Goal: Task Accomplishment & Management: Complete application form

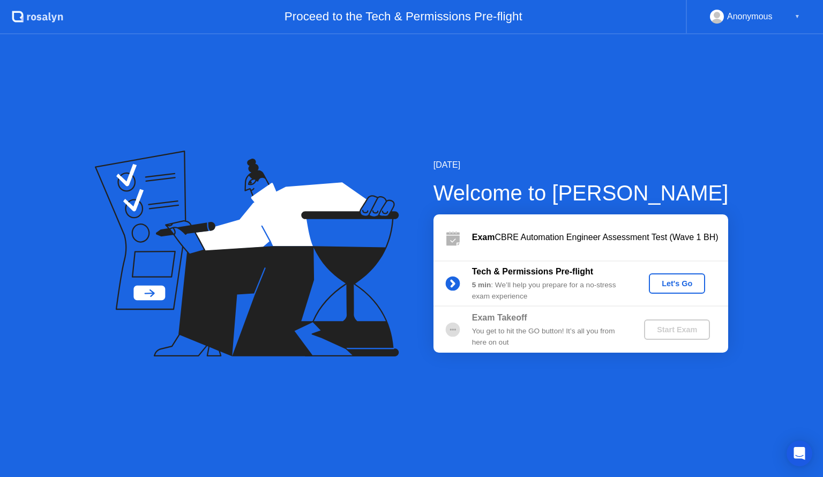
click at [681, 280] on div "Let's Go" at bounding box center [677, 283] width 48 height 9
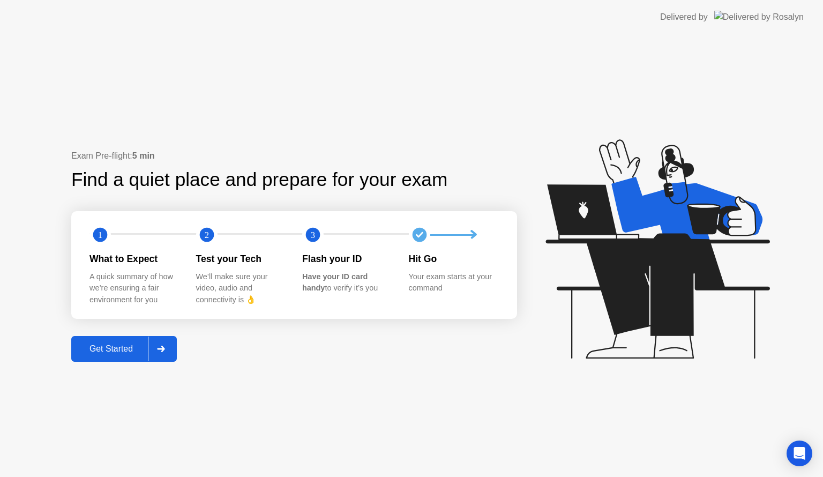
click at [173, 347] on div at bounding box center [161, 348] width 26 height 25
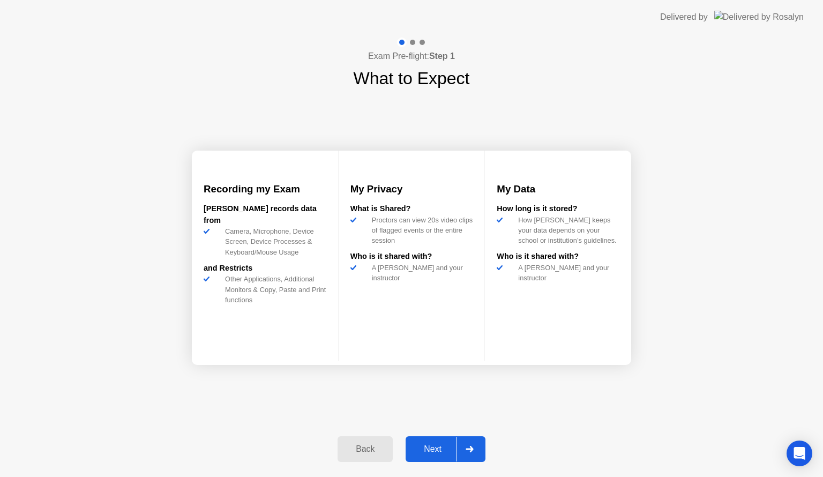
click at [472, 448] on icon at bounding box center [470, 449] width 8 height 6
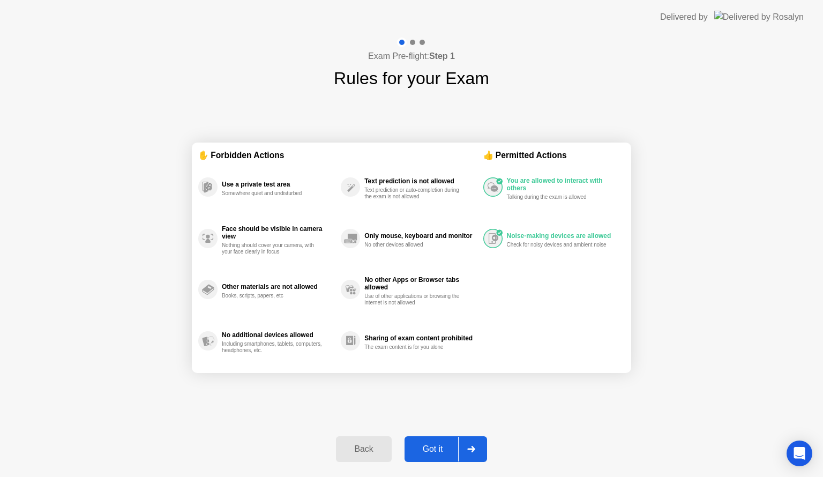
click at [480, 443] on div at bounding box center [471, 449] width 26 height 25
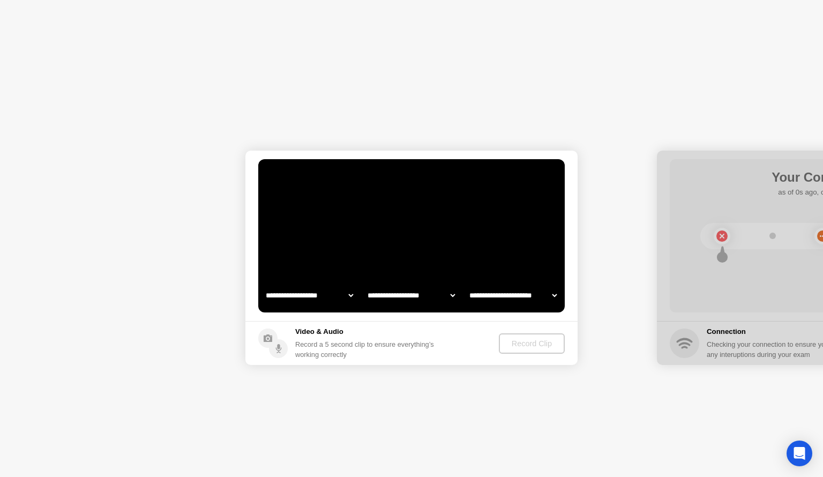
select select "**********"
select select "*******"
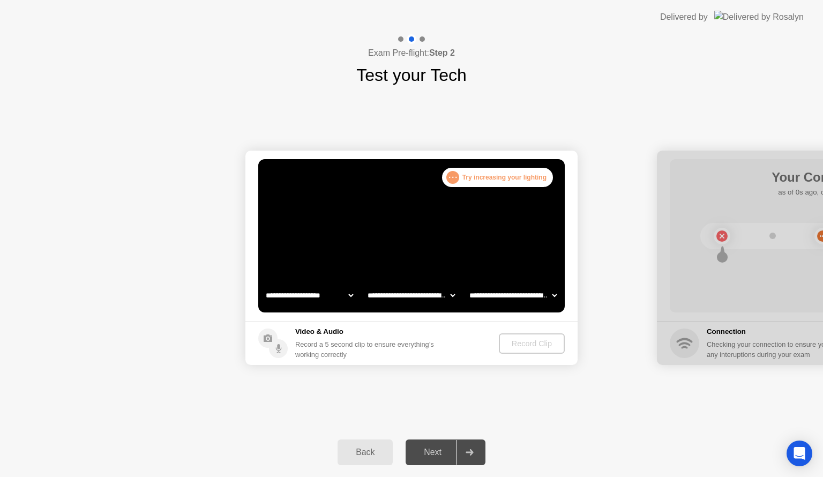
click at [495, 177] on div ". . . Try increasing your lighting" at bounding box center [497, 177] width 111 height 19
click at [447, 178] on div ". . . Try increasing your lighting" at bounding box center [497, 177] width 111 height 19
click at [455, 178] on div ". . ." at bounding box center [452, 177] width 13 height 13
click at [346, 294] on select "**********" at bounding box center [310, 294] width 92 height 21
select select "**********"
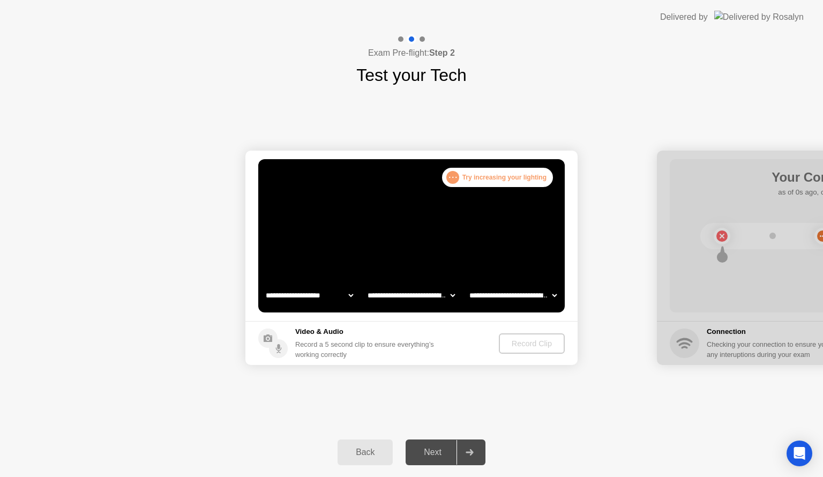
click at [264, 284] on select "**********" at bounding box center [310, 294] width 92 height 21
click at [434, 230] on video at bounding box center [411, 235] width 306 height 153
click at [538, 339] on div "Record Clip" at bounding box center [532, 343] width 57 height 9
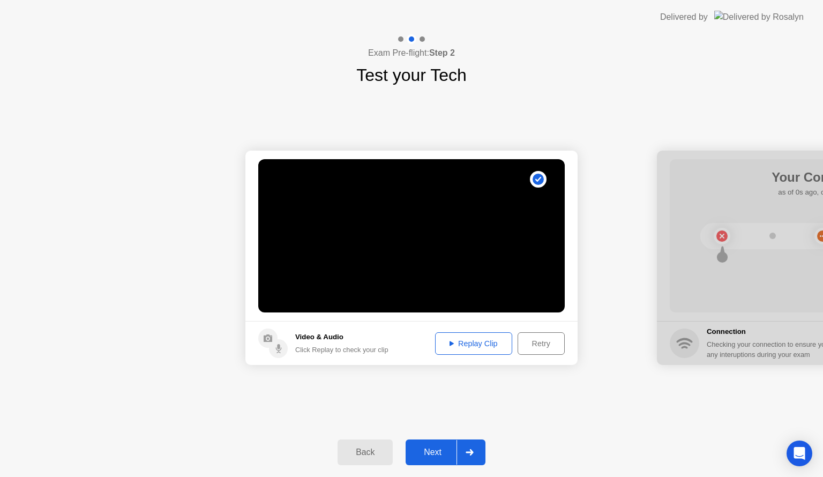
click at [471, 460] on div at bounding box center [469, 452] width 26 height 25
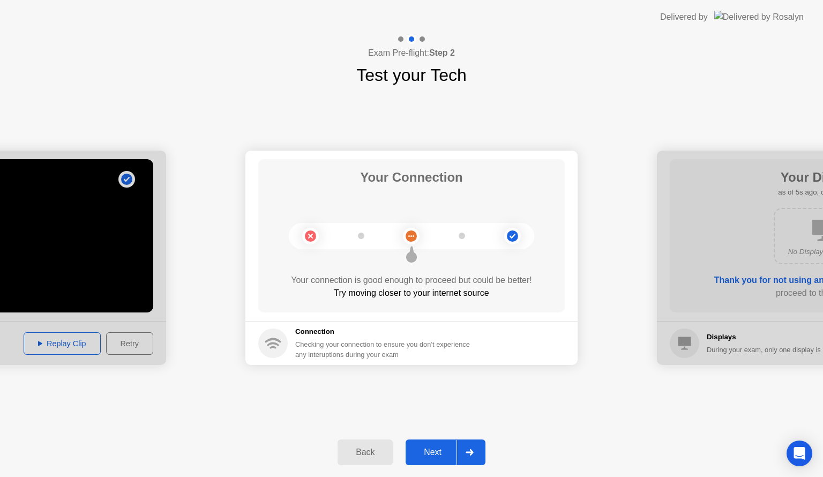
click at [469, 453] on icon at bounding box center [470, 452] width 8 height 6
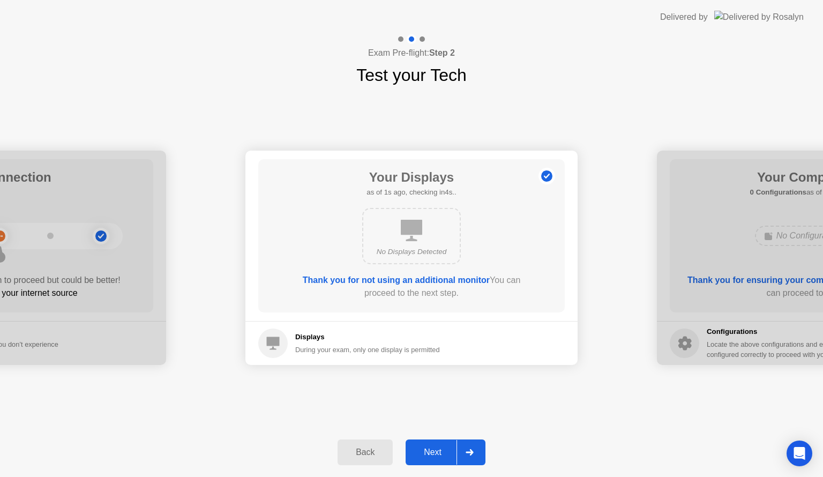
click at [470, 449] on icon at bounding box center [470, 452] width 8 height 6
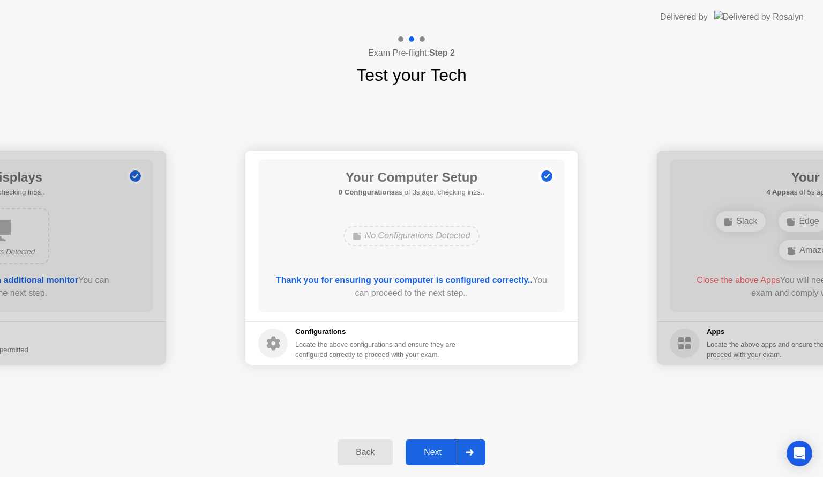
click at [478, 449] on div at bounding box center [469, 452] width 26 height 25
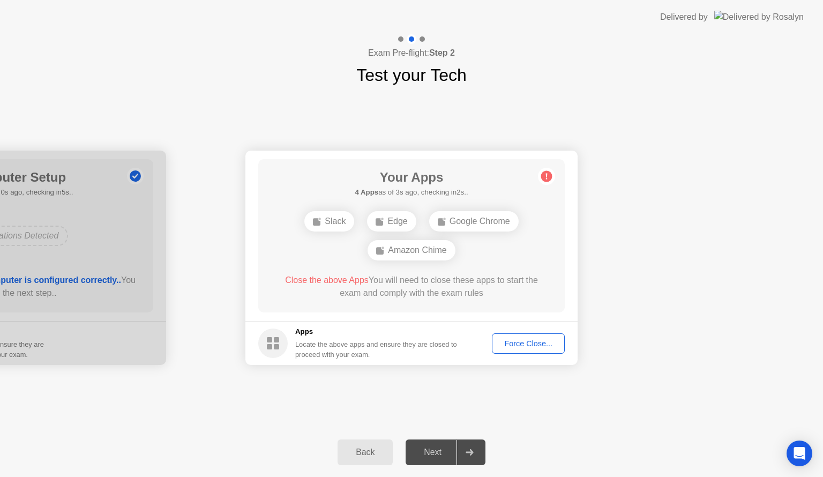
click at [536, 343] on div "Force Close..." at bounding box center [528, 343] width 65 height 9
click at [524, 344] on div "Force Close..." at bounding box center [528, 343] width 65 height 9
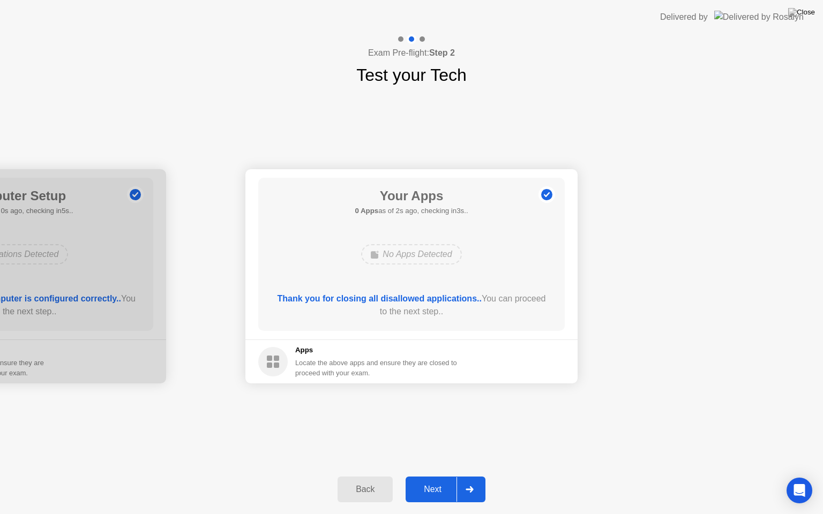
click at [428, 476] on div "Next" at bounding box center [433, 490] width 48 height 10
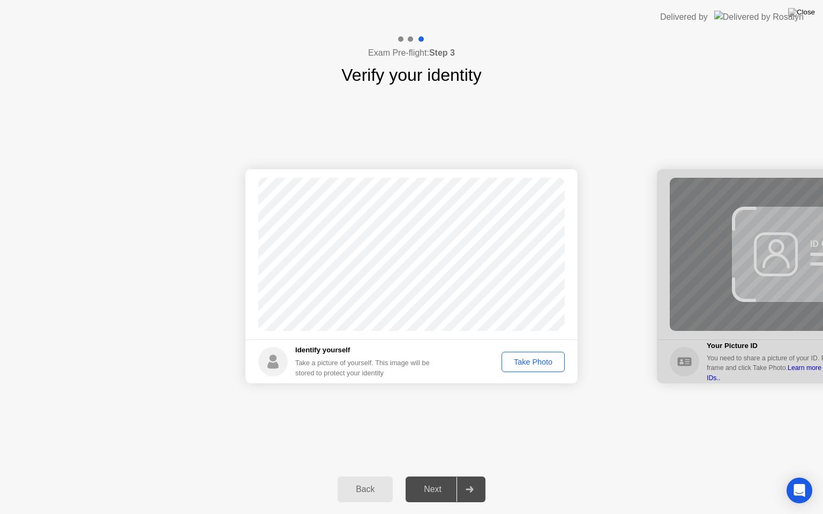
click at [545, 362] on div "Take Photo" at bounding box center [533, 362] width 56 height 9
click at [461, 476] on div at bounding box center [469, 489] width 26 height 25
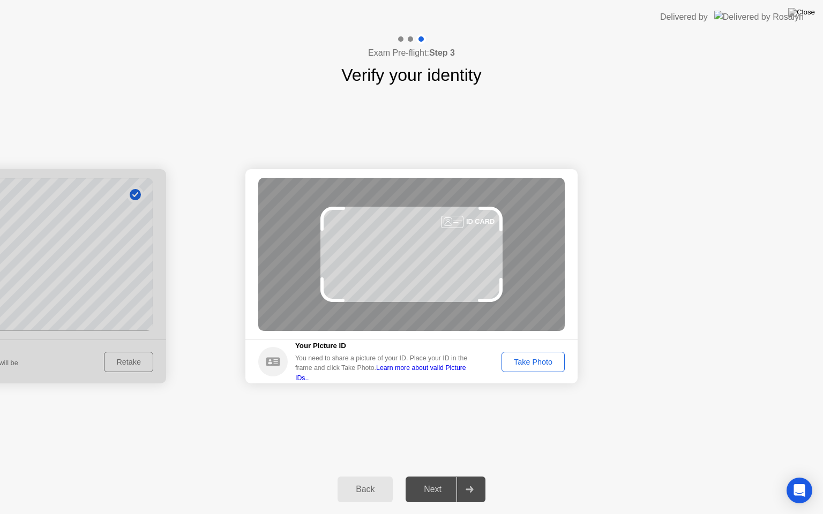
click at [434, 374] on link "Learn more about valid Picture IDs.." at bounding box center [380, 372] width 171 height 17
click at [529, 356] on button "Take Photo" at bounding box center [532, 362] width 63 height 20
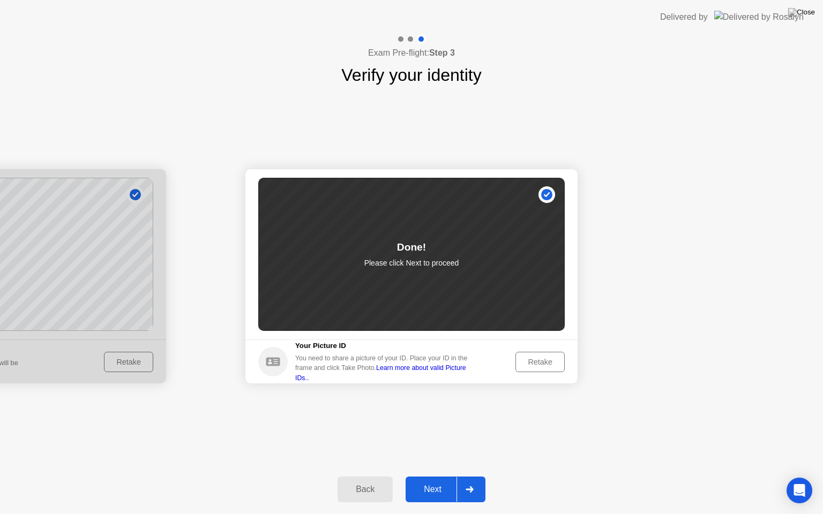
click at [469, 476] on div at bounding box center [469, 489] width 26 height 25
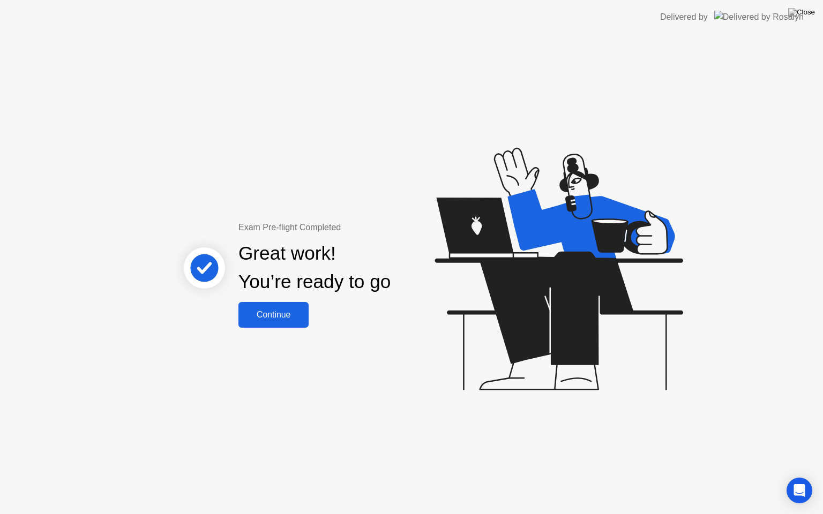
click at [299, 317] on div "Continue" at bounding box center [274, 315] width 64 height 10
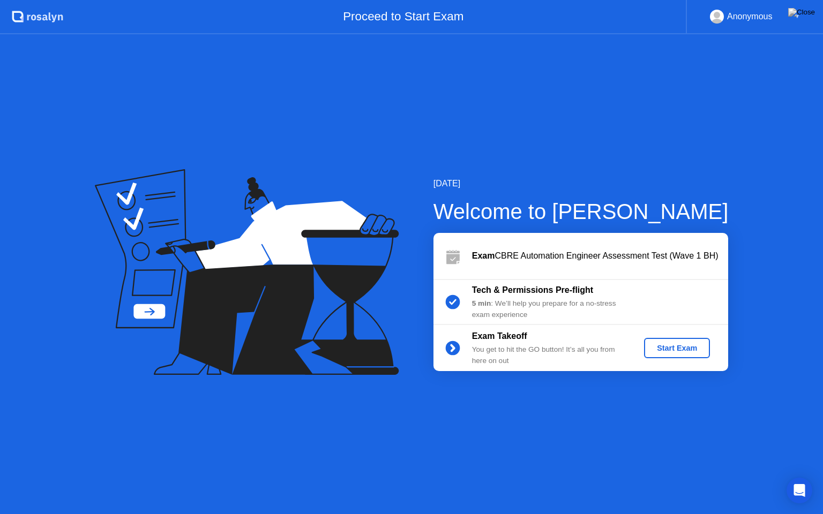
click at [670, 353] on div "Start Exam" at bounding box center [676, 348] width 57 height 9
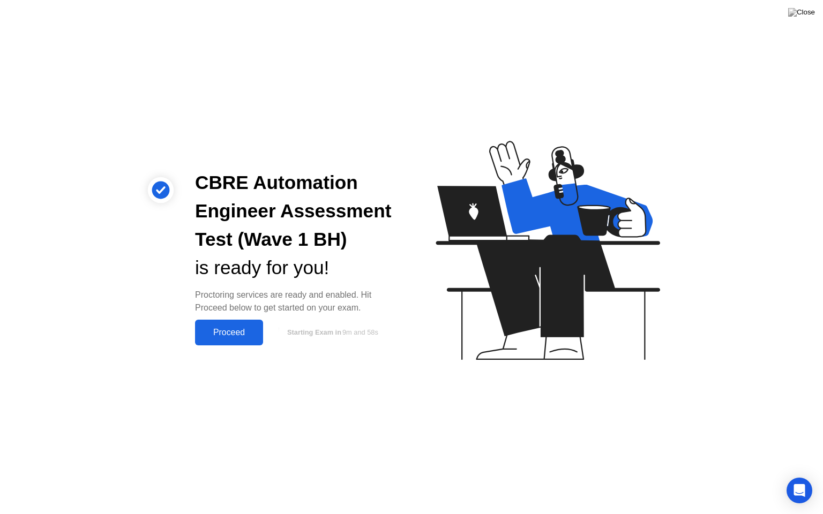
click at [240, 338] on div "Proceed" at bounding box center [229, 333] width 62 height 10
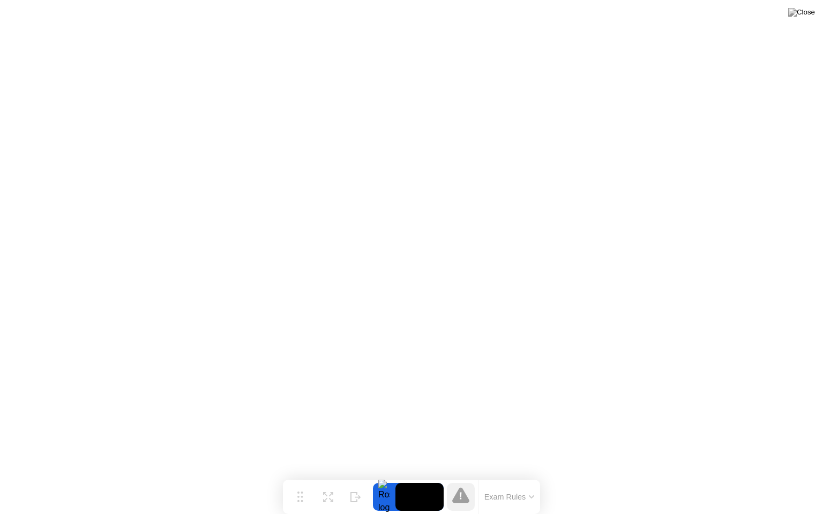
click at [521, 476] on button "Exam Rules" at bounding box center [509, 497] width 57 height 10
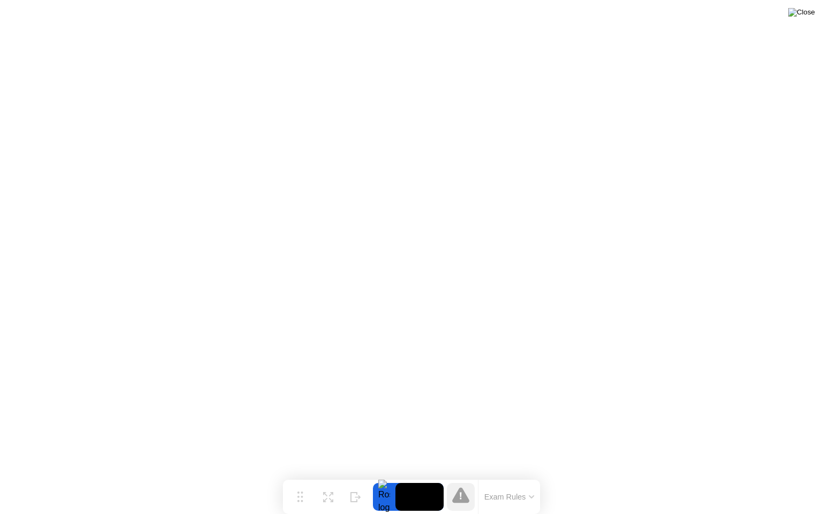
click at [807, 11] on img at bounding box center [801, 12] width 27 height 9
